Goal: Information Seeking & Learning: Learn about a topic

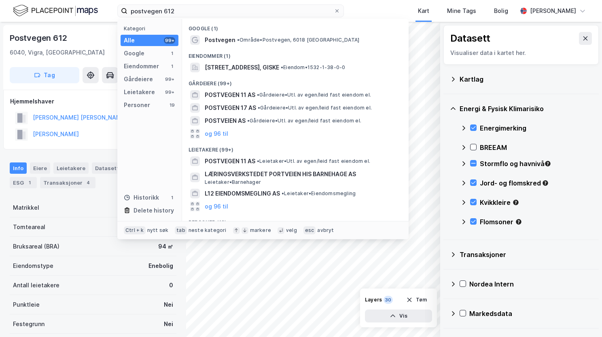
click at [89, 24] on div "postvegen 612 Kategori Alle 99+ Google 1 Eiendommer 1 Gårdeiere 99+ Leietakere …" at bounding box center [301, 168] width 602 height 337
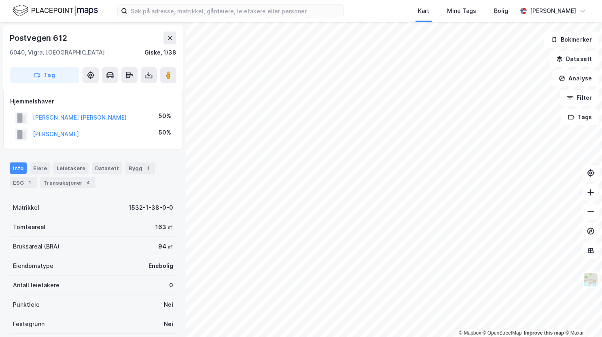
drag, startPoint x: 258, startPoint y: 3, endPoint x: 254, endPoint y: 12, distance: 10.1
click at [258, 3] on div "Kart Mine Tags Bolig Therese Murud Michalsen" at bounding box center [301, 11] width 602 height 22
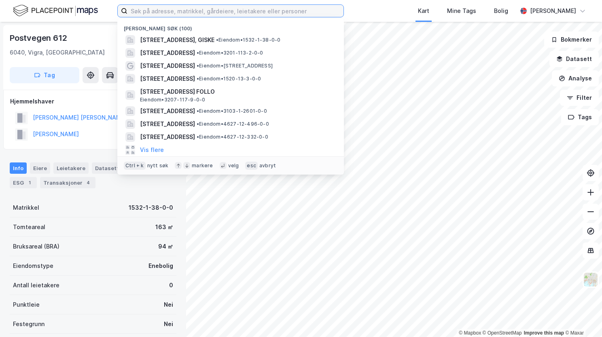
click at [254, 12] on input at bounding box center [235, 11] width 216 height 12
paste input "Øvre Fiksnesvika 9 A, 5278 Klokkarvik"
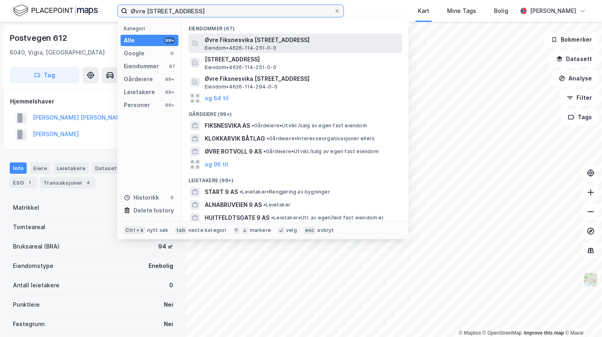
type input "Øvre Fiksnesvika 9 A, 5278 Klokkarvik"
click at [265, 47] on span "Eiendom • 4626-114-251-0-0" at bounding box center [241, 48] width 72 height 6
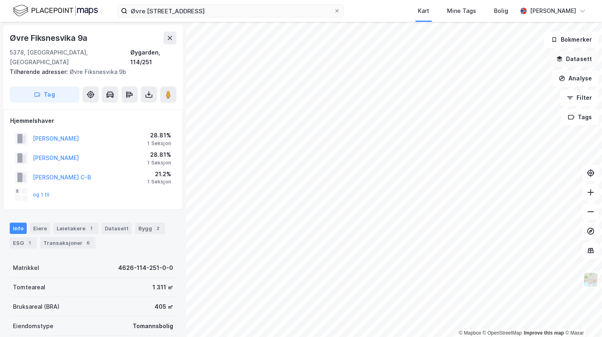
click at [568, 64] on button "Datasett" at bounding box center [573, 59] width 49 height 16
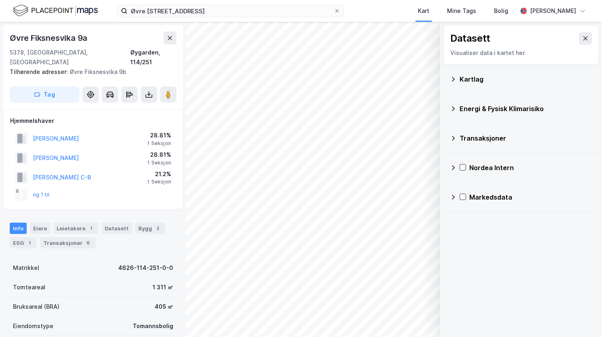
click at [456, 79] on icon at bounding box center [453, 79] width 6 height 6
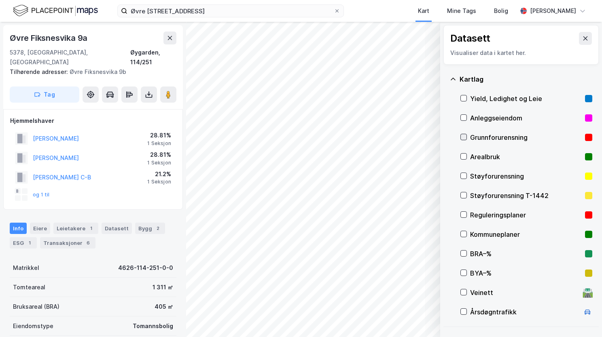
click at [464, 136] on icon at bounding box center [464, 137] width 6 height 6
click at [455, 80] on icon at bounding box center [453, 79] width 6 height 6
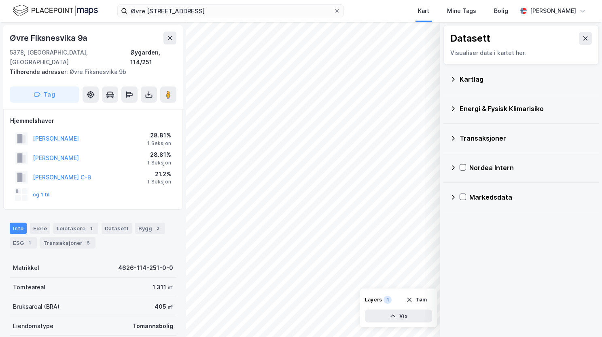
click at [457, 112] on div "Energi & Fysisk Klimarisiko" at bounding box center [521, 108] width 142 height 19
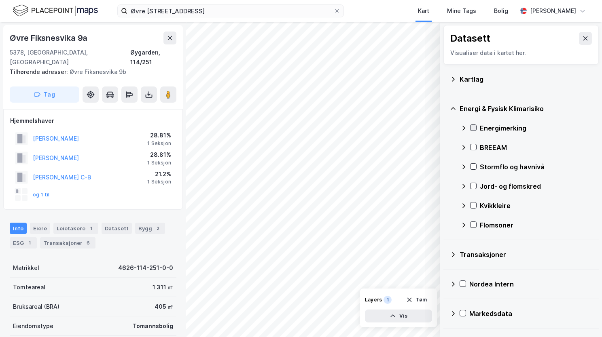
click at [474, 126] on icon at bounding box center [474, 128] width 6 height 6
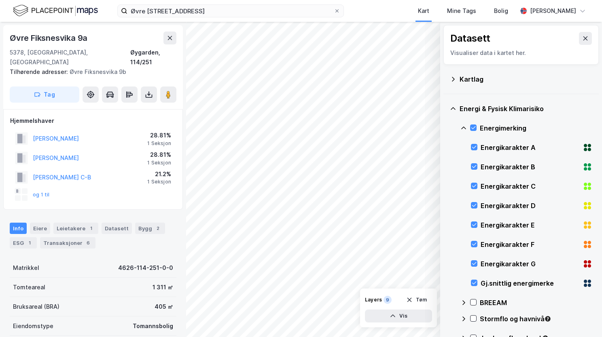
click at [460, 126] on icon at bounding box center [463, 128] width 6 height 6
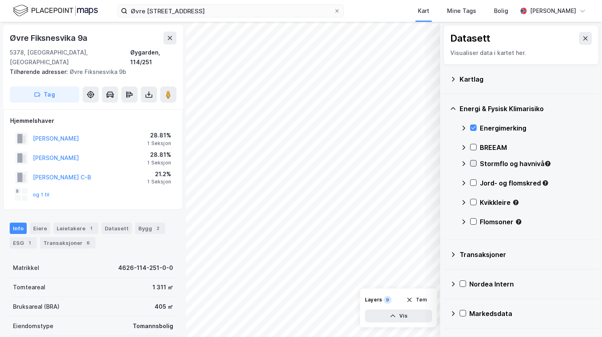
click at [474, 161] on icon at bounding box center [474, 164] width 6 height 6
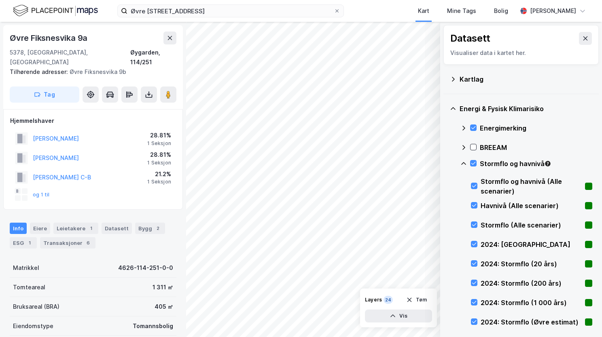
click at [464, 163] on icon at bounding box center [463, 163] width 5 height 3
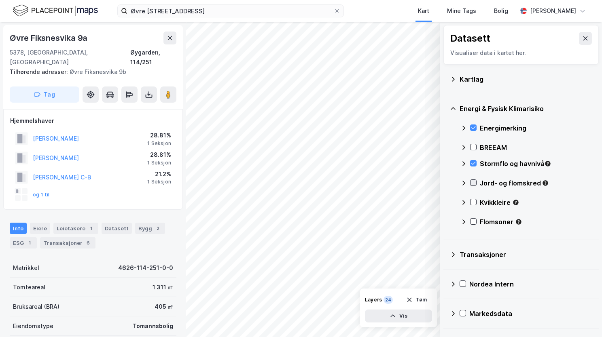
click at [471, 182] on icon at bounding box center [474, 183] width 6 height 6
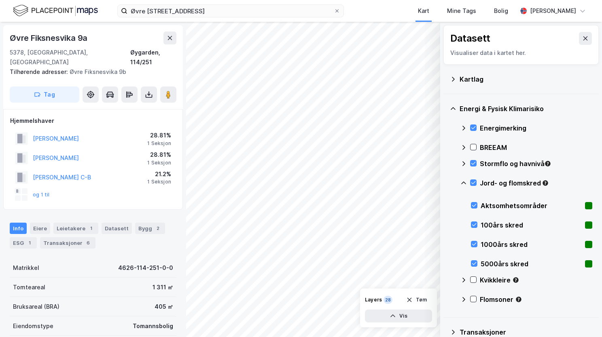
click at [466, 180] on icon at bounding box center [463, 183] width 6 height 6
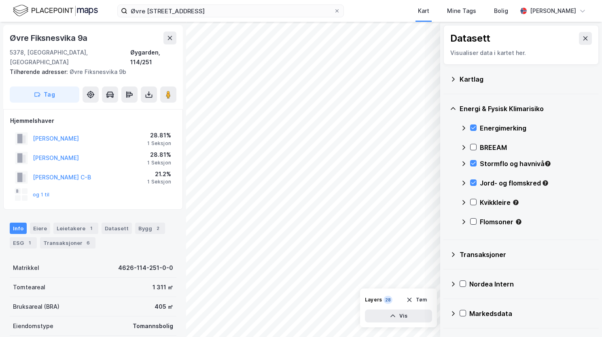
drag, startPoint x: 473, startPoint y: 200, endPoint x: 469, endPoint y: 197, distance: 4.9
click at [473, 200] on icon at bounding box center [474, 202] width 6 height 6
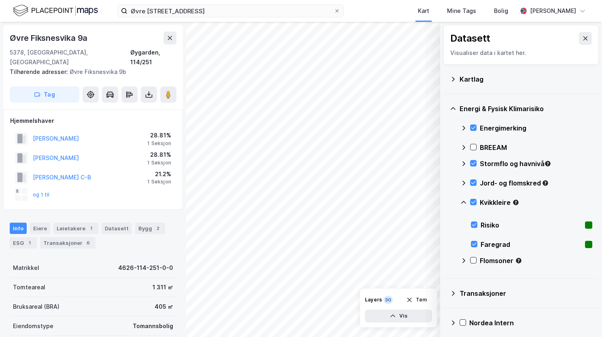
click at [466, 200] on icon at bounding box center [463, 202] width 6 height 6
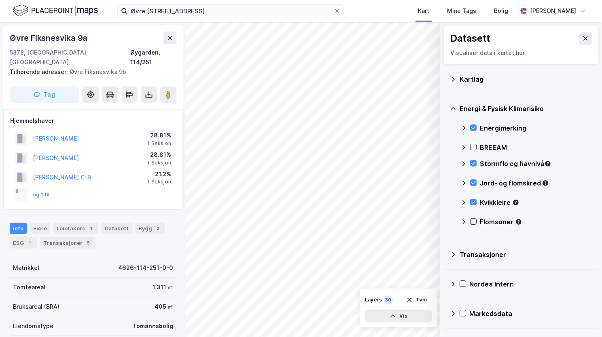
click at [473, 221] on icon at bounding box center [474, 222] width 6 height 6
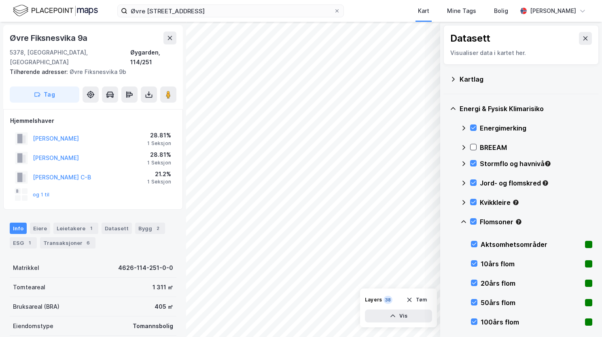
click at [464, 221] on icon at bounding box center [463, 222] width 6 height 6
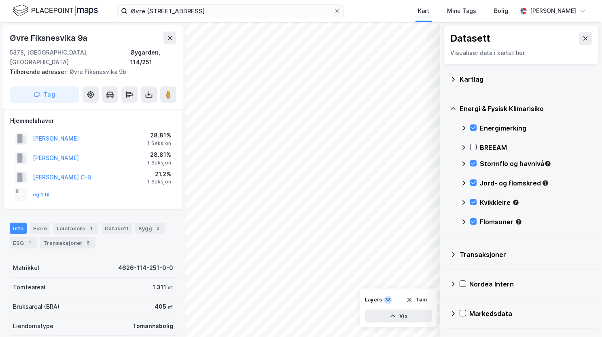
click at [472, 218] on div "Flomsoner" at bounding box center [526, 225] width 132 height 19
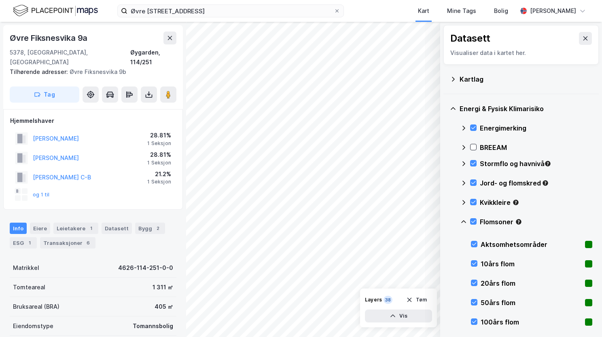
click at [468, 218] on div "Flomsoner" at bounding box center [526, 225] width 132 height 19
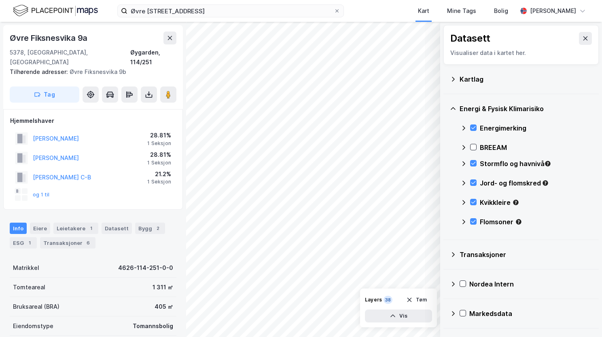
click at [468, 219] on div "Flomsoner" at bounding box center [526, 225] width 132 height 19
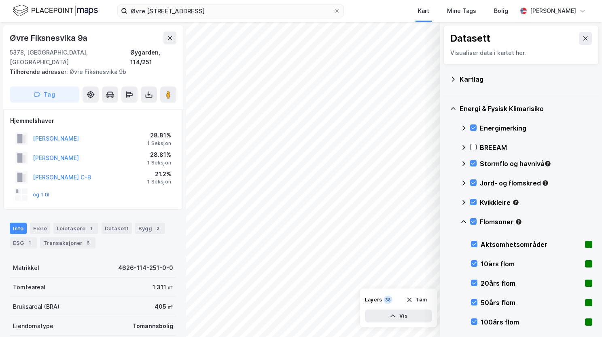
click at [464, 219] on icon at bounding box center [463, 222] width 6 height 6
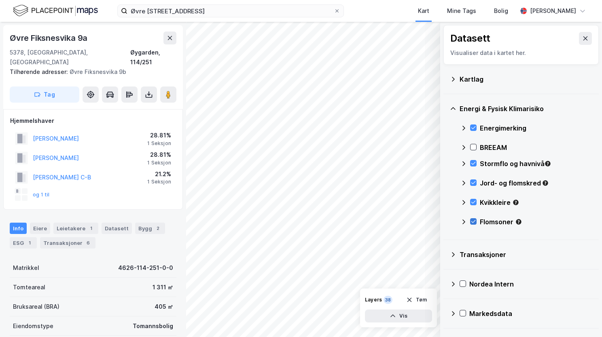
click at [473, 219] on icon at bounding box center [474, 222] width 6 height 6
click at [474, 201] on icon at bounding box center [473, 202] width 4 height 3
click at [471, 220] on icon at bounding box center [474, 222] width 6 height 6
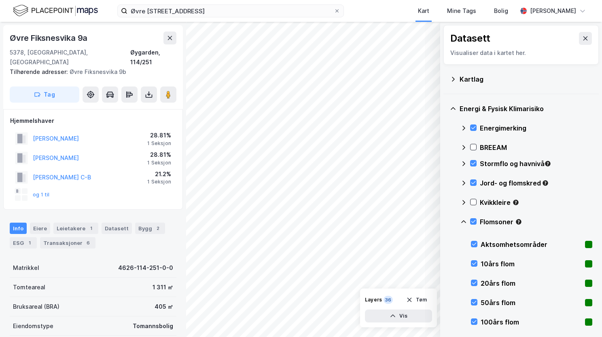
click at [463, 221] on icon at bounding box center [463, 222] width 6 height 6
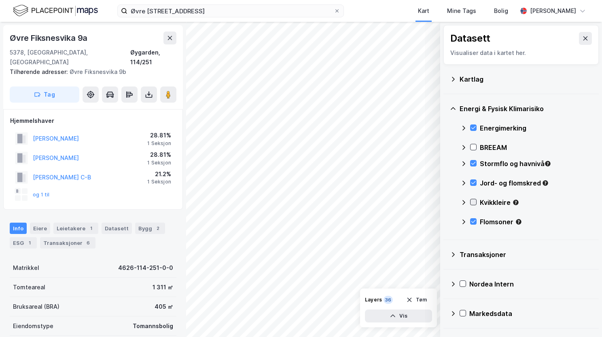
click at [475, 202] on icon at bounding box center [474, 202] width 6 height 6
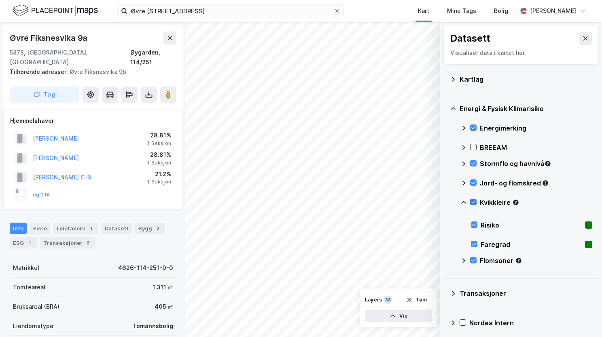
click at [472, 202] on icon at bounding box center [473, 202] width 4 height 3
click at [476, 227] on icon at bounding box center [474, 225] width 6 height 6
click at [476, 241] on div at bounding box center [474, 244] width 6 height 6
click at [463, 201] on icon at bounding box center [463, 202] width 5 height 3
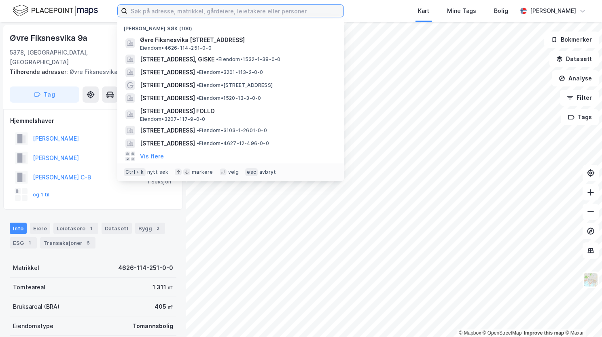
click at [144, 8] on input at bounding box center [235, 11] width 216 height 12
paste input "Leirvegen 14, 2618 Lillehammer"
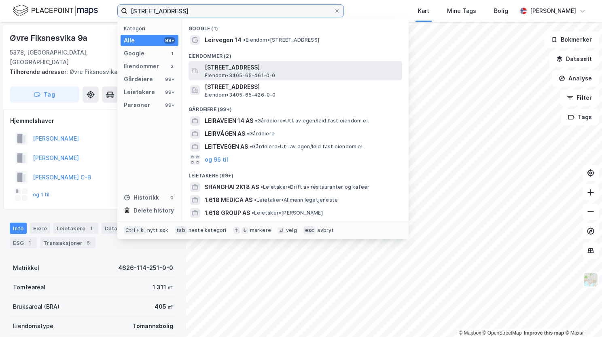
type input "Leirvegen 14, 2618 Lillehammer"
click at [221, 72] on span "Leirvegen 14, 2618, LILLEHAMMER, LILLEHAMMER" at bounding box center [302, 68] width 194 height 10
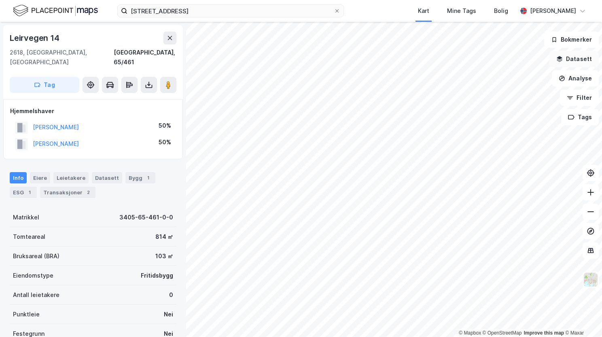
click at [573, 54] on button "Datasett" at bounding box center [573, 59] width 49 height 16
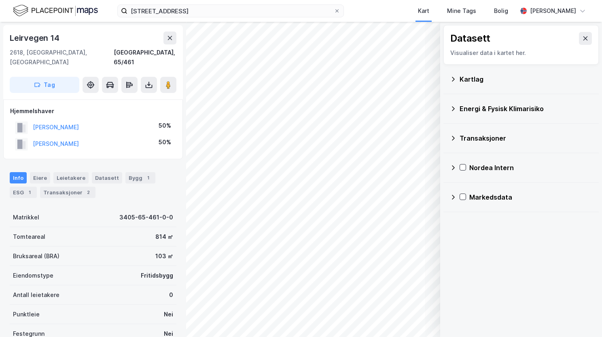
click at [456, 76] on icon at bounding box center [453, 79] width 6 height 6
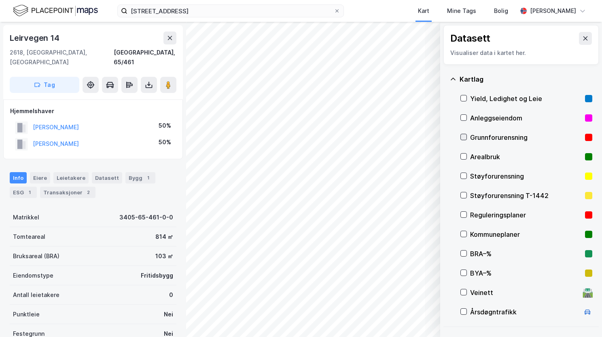
click at [463, 138] on icon at bounding box center [464, 137] width 6 height 6
click at [455, 78] on icon at bounding box center [453, 79] width 6 height 6
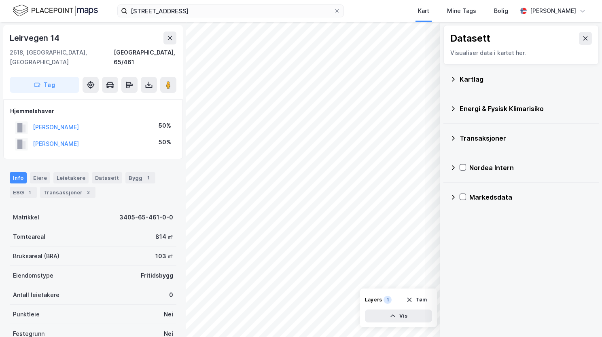
click at [463, 110] on div "Energi & Fysisk Klimarisiko" at bounding box center [526, 109] width 133 height 10
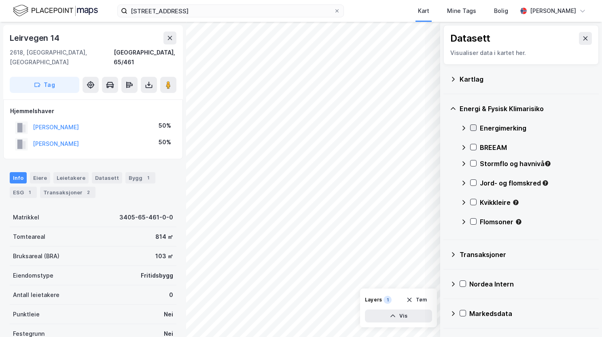
click at [475, 129] on icon at bounding box center [474, 128] width 6 height 6
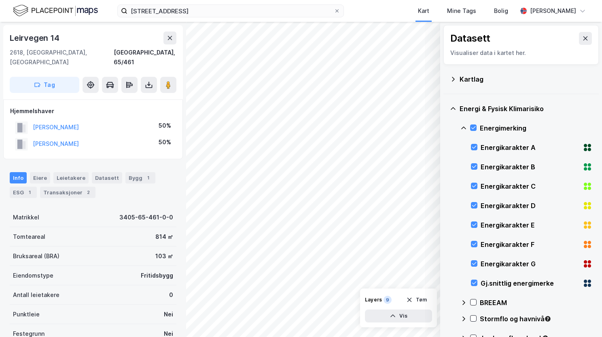
click at [464, 127] on icon at bounding box center [463, 128] width 6 height 6
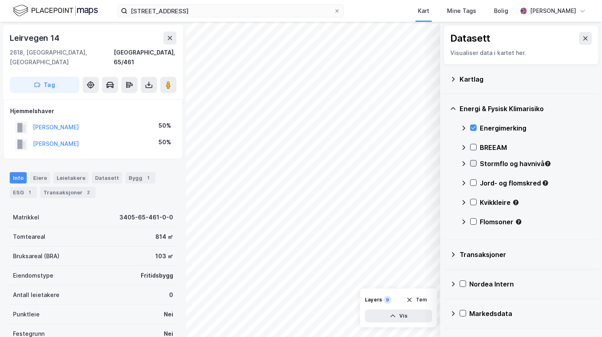
click at [471, 163] on icon at bounding box center [474, 164] width 6 height 6
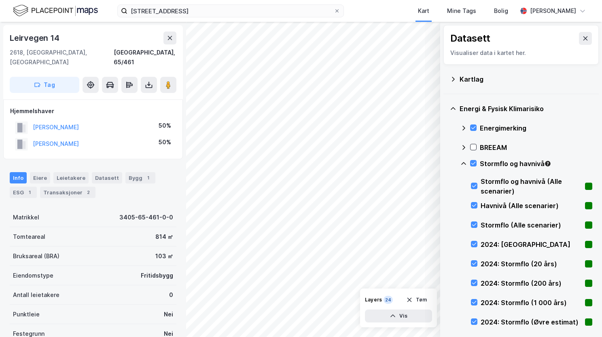
click at [462, 163] on icon at bounding box center [463, 164] width 6 height 6
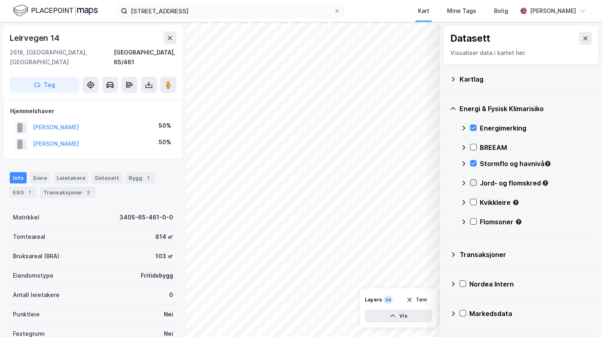
click at [474, 184] on icon at bounding box center [474, 183] width 6 height 6
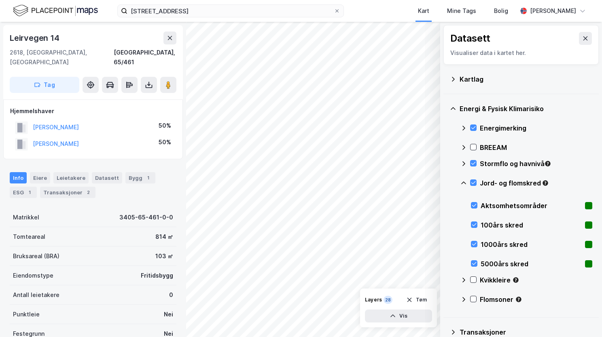
click at [465, 182] on icon at bounding box center [463, 183] width 6 height 6
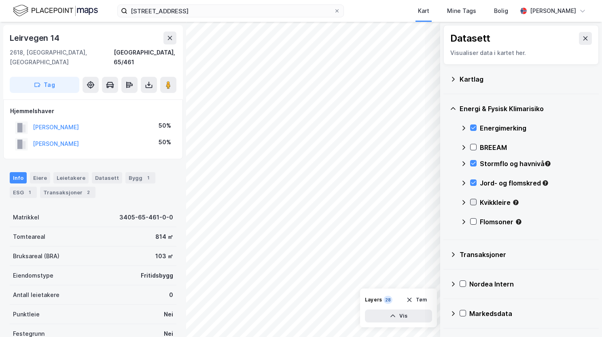
click at [475, 205] on div at bounding box center [473, 202] width 6 height 6
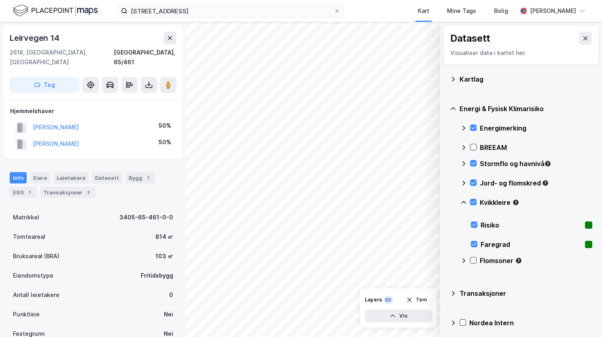
click at [466, 199] on icon at bounding box center [463, 202] width 6 height 6
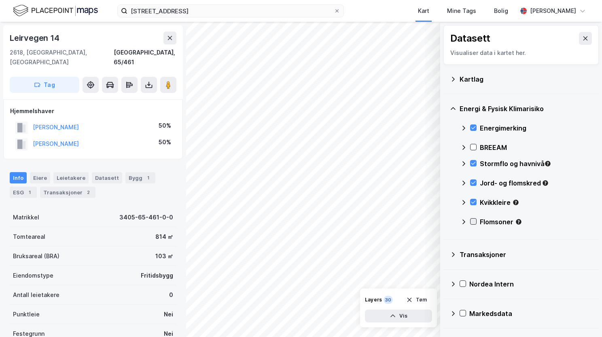
click at [475, 221] on icon at bounding box center [474, 222] width 6 height 6
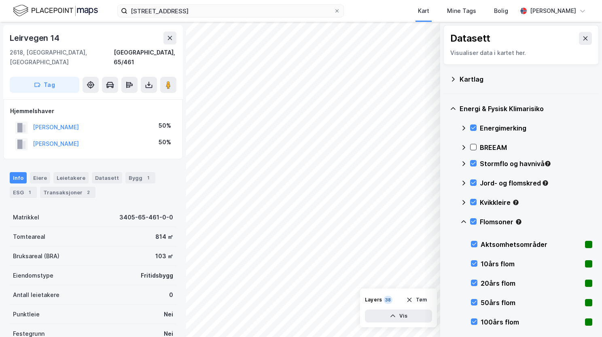
click at [464, 220] on icon at bounding box center [463, 222] width 6 height 6
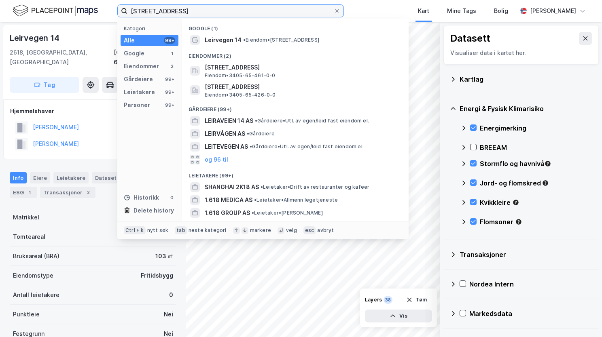
click at [219, 10] on input "Leirvegen 14, 2618 Lillehammer" at bounding box center [230, 11] width 206 height 12
drag, startPoint x: 223, startPoint y: 8, endPoint x: 126, endPoint y: 15, distance: 97.3
click at [126, 15] on label "Leirvegen 14, 2618 Lillehammer" at bounding box center [230, 10] width 227 height 13
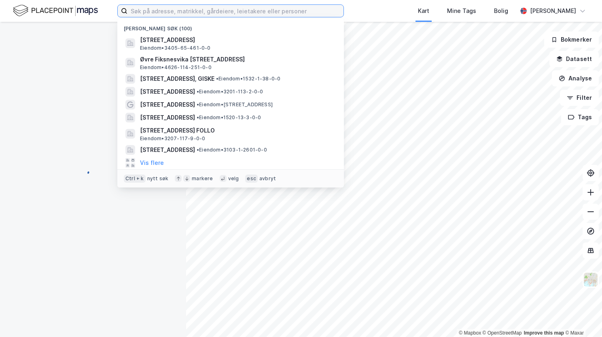
click at [203, 7] on input at bounding box center [235, 11] width 216 height 12
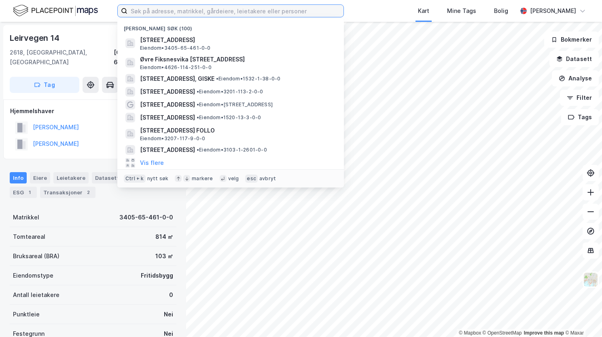
paste input "[STREET_ADDRESS]"
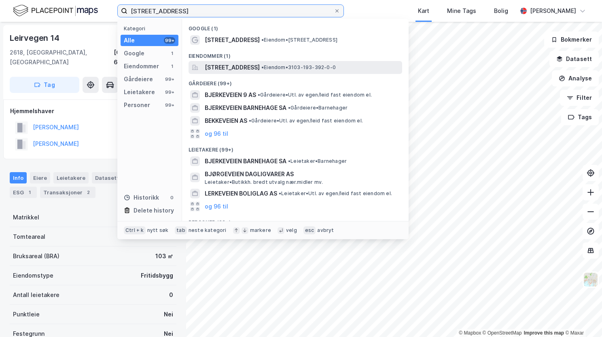
type input "[STREET_ADDRESS]"
click at [257, 67] on span "[STREET_ADDRESS]" at bounding box center [232, 68] width 55 height 10
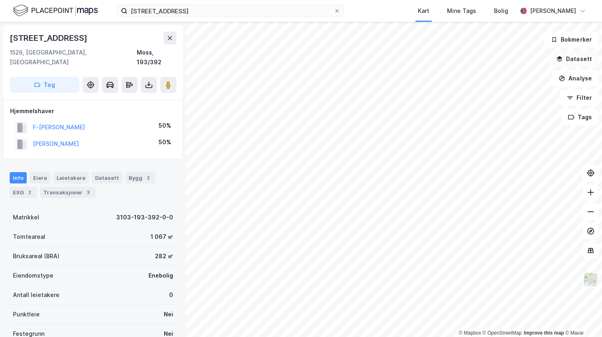
click at [568, 61] on button "Datasett" at bounding box center [573, 59] width 49 height 16
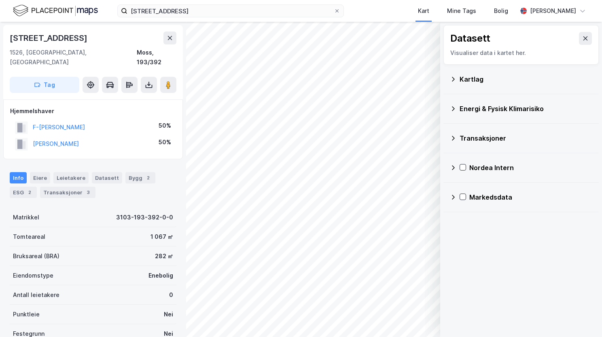
click at [450, 80] on icon at bounding box center [453, 79] width 6 height 6
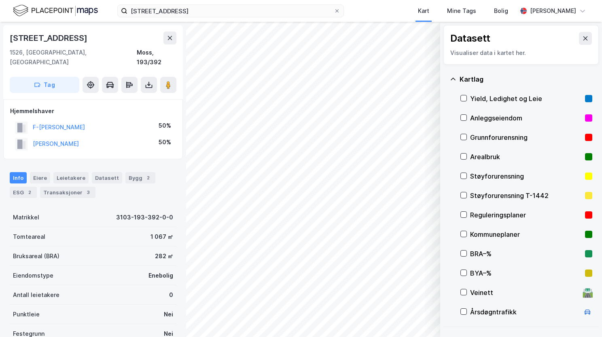
click at [463, 142] on div "Grunnforurensning" at bounding box center [526, 137] width 132 height 19
click at [453, 79] on icon at bounding box center [453, 79] width 6 height 6
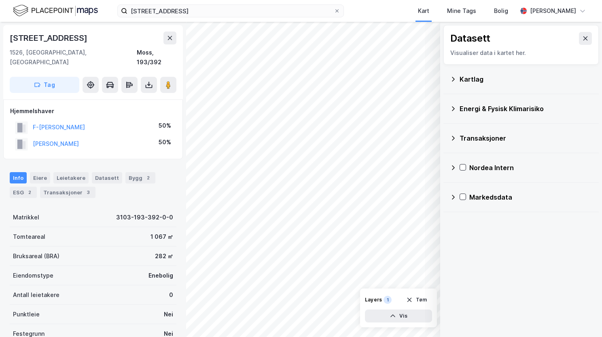
click at [455, 108] on icon at bounding box center [453, 109] width 6 height 6
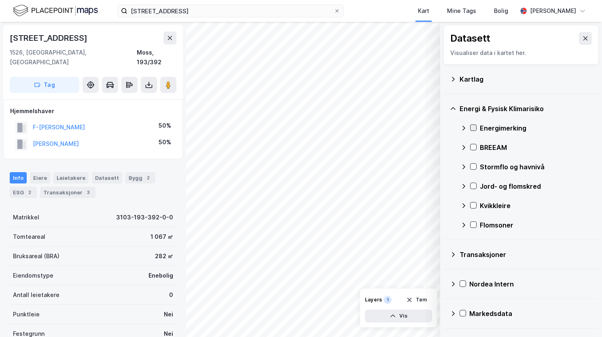
click at [476, 128] on icon at bounding box center [474, 128] width 6 height 6
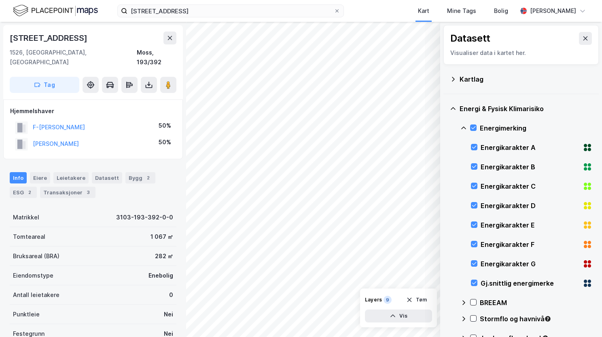
click at [459, 127] on div "Energi & Fysisk Klimarisiko Energimerking Energikarakter A Energikarakter B Ene…" at bounding box center [520, 244] width 155 height 301
click at [462, 127] on icon at bounding box center [463, 128] width 6 height 6
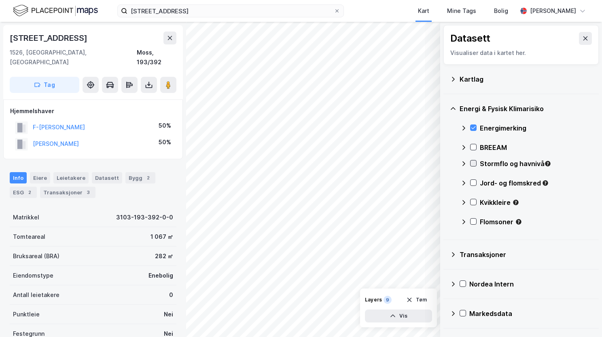
click at [473, 165] on icon at bounding box center [474, 164] width 6 height 6
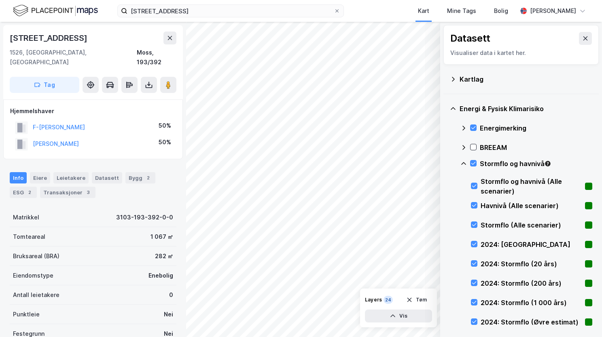
click at [463, 161] on icon at bounding box center [463, 164] width 6 height 6
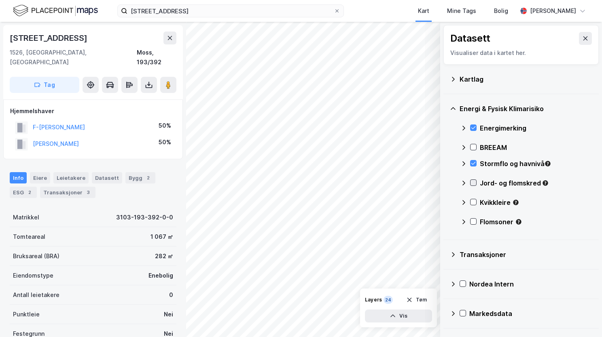
click at [474, 181] on icon at bounding box center [474, 183] width 6 height 6
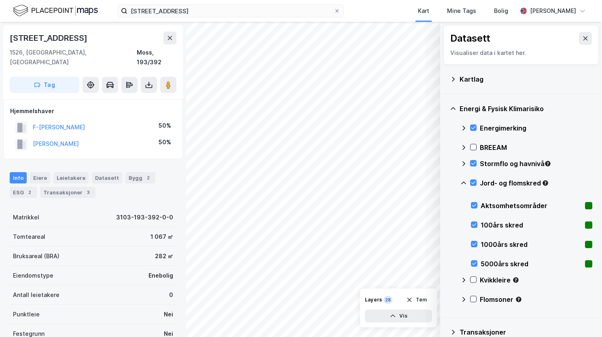
click at [463, 182] on icon at bounding box center [463, 183] width 6 height 6
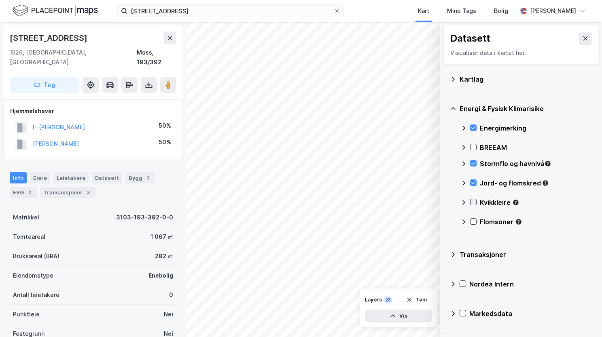
click at [475, 200] on icon at bounding box center [474, 202] width 6 height 6
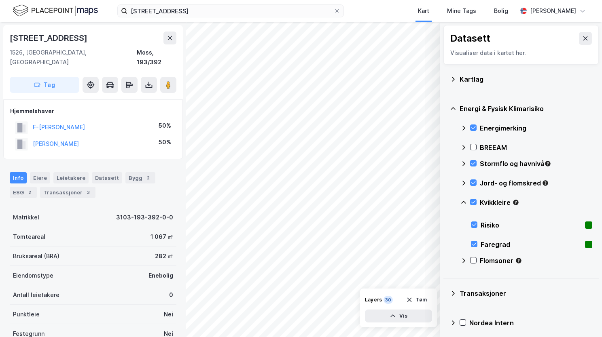
click at [464, 201] on icon at bounding box center [463, 202] width 5 height 3
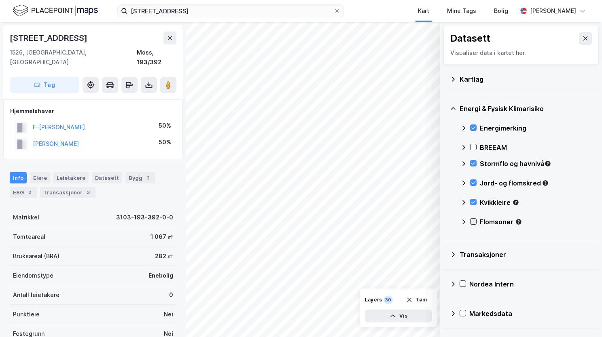
click at [473, 221] on icon at bounding box center [474, 222] width 6 height 6
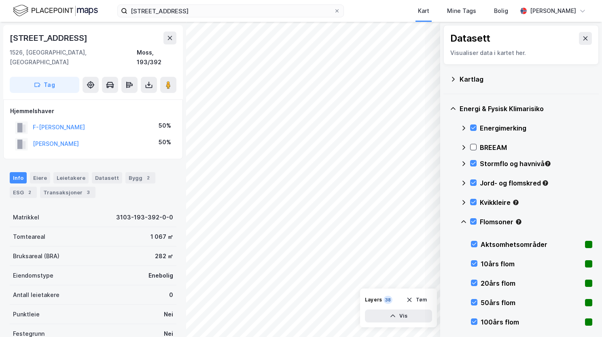
click at [464, 220] on icon at bounding box center [463, 222] width 6 height 6
